Goal: Find specific page/section: Find specific page/section

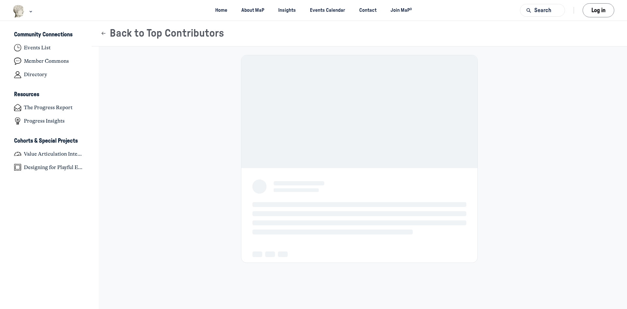
scroll to position [2122, 1284]
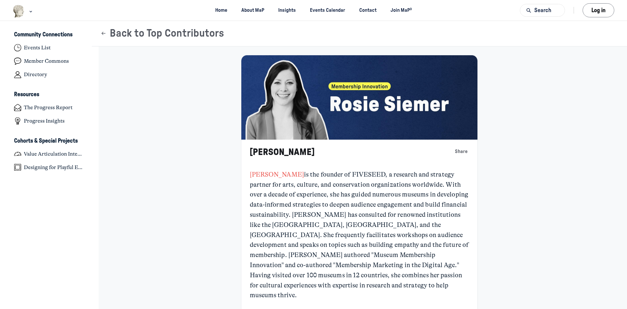
click at [269, 174] on link "[PERSON_NAME]" at bounding box center [277, 175] width 54 height 8
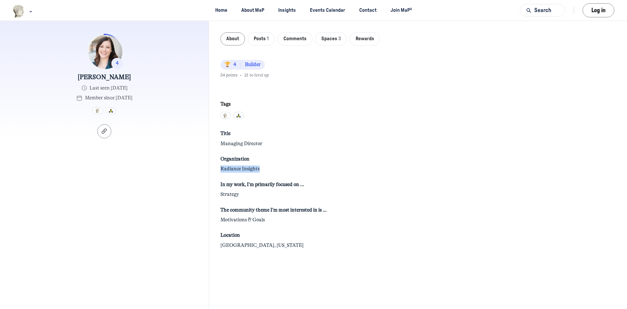
drag, startPoint x: 263, startPoint y: 170, endPoint x: 219, endPoint y: 172, distance: 44.5
click at [219, 172] on div "About Posts 1 Comments Spaces 3 Rewards 🏆 4 Builder 54 points • 21 to level up …" at bounding box center [418, 165] width 418 height 288
